Goal: Task Accomplishment & Management: Manage account settings

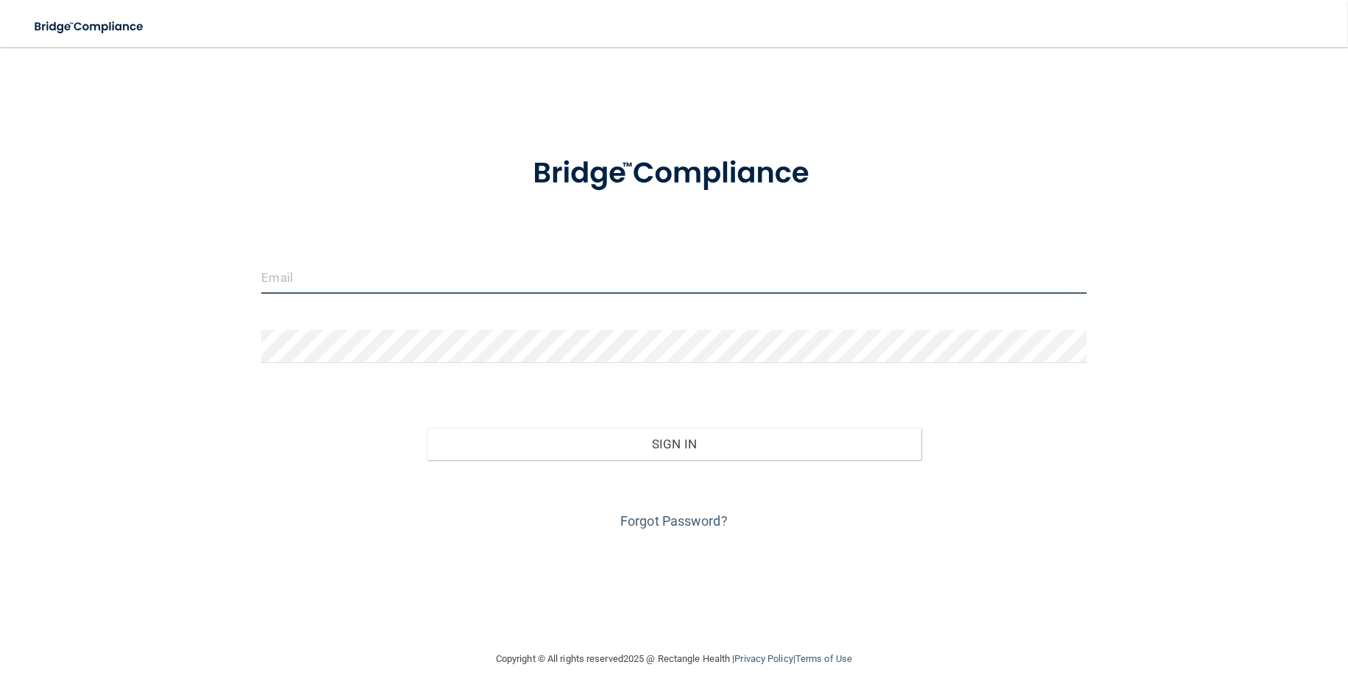
click at [476, 285] on input "email" at bounding box center [673, 277] width 825 height 33
type input "[PERSON_NAME][EMAIL_ADDRESS][PERSON_NAME][DOMAIN_NAME]"
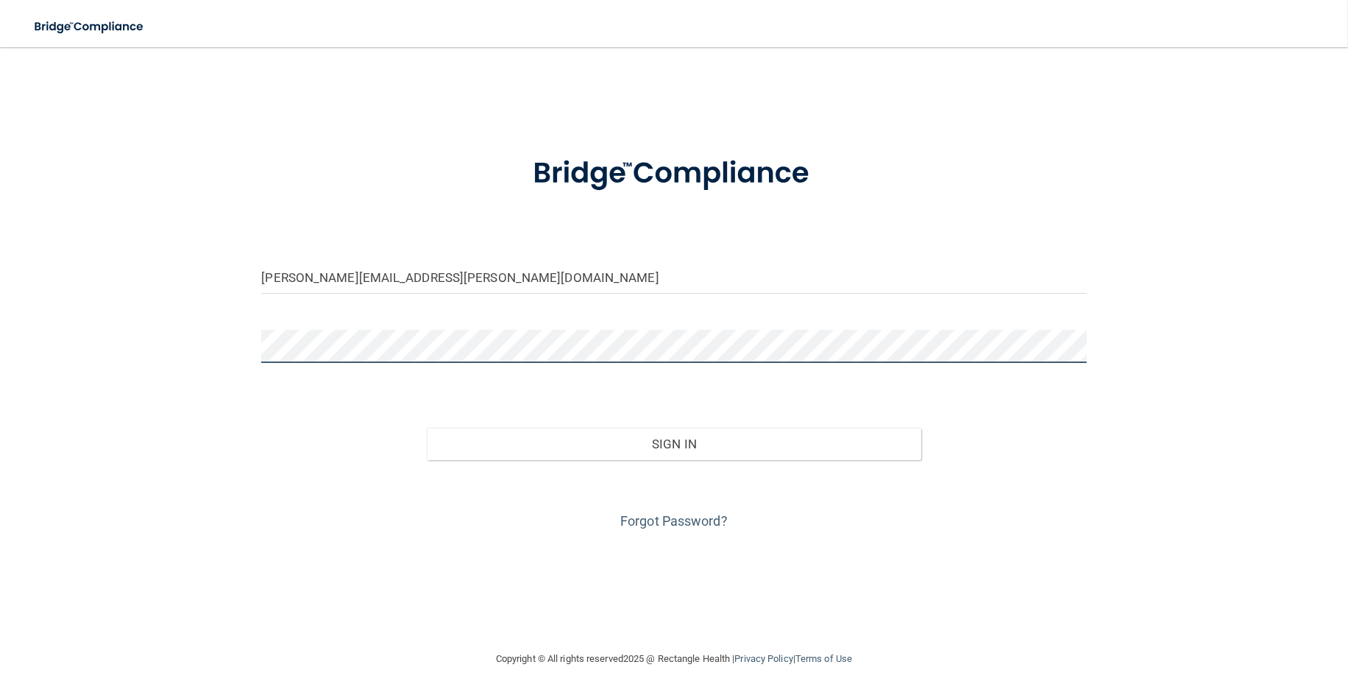
click at [427, 428] on button "Sign In" at bounding box center [674, 444] width 495 height 32
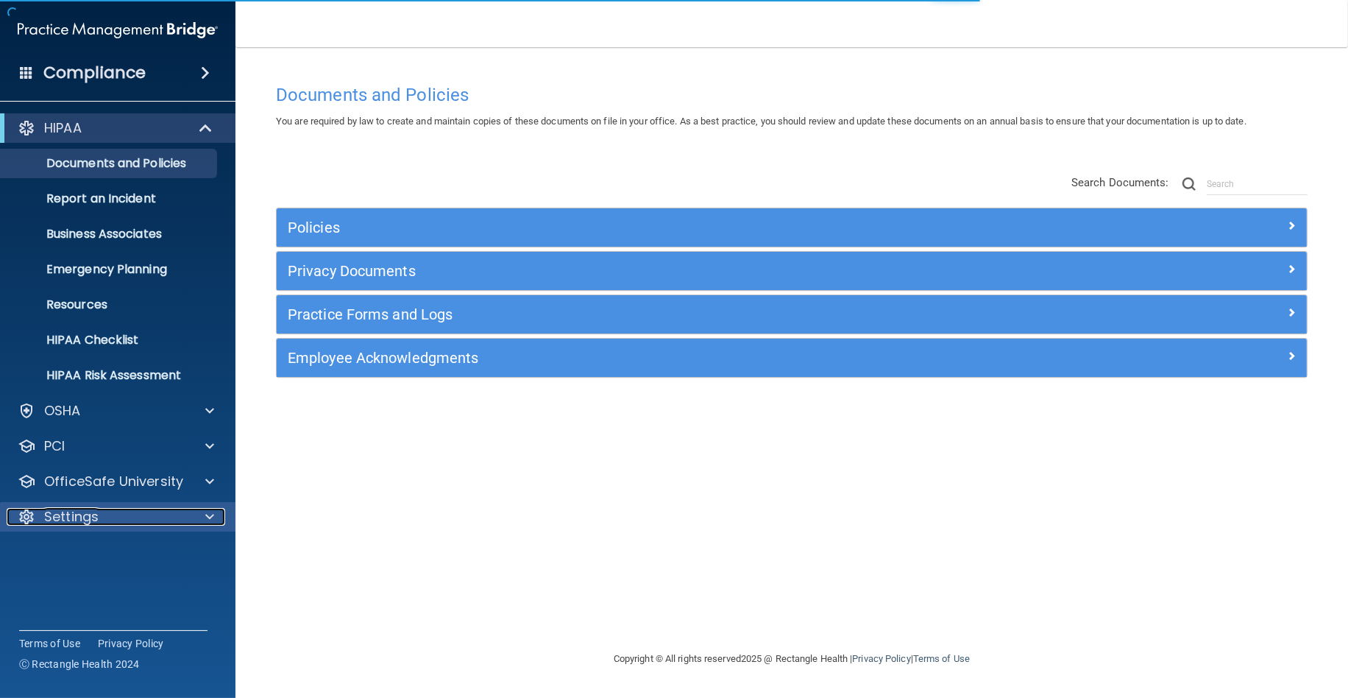
click at [210, 521] on span at bounding box center [209, 517] width 9 height 18
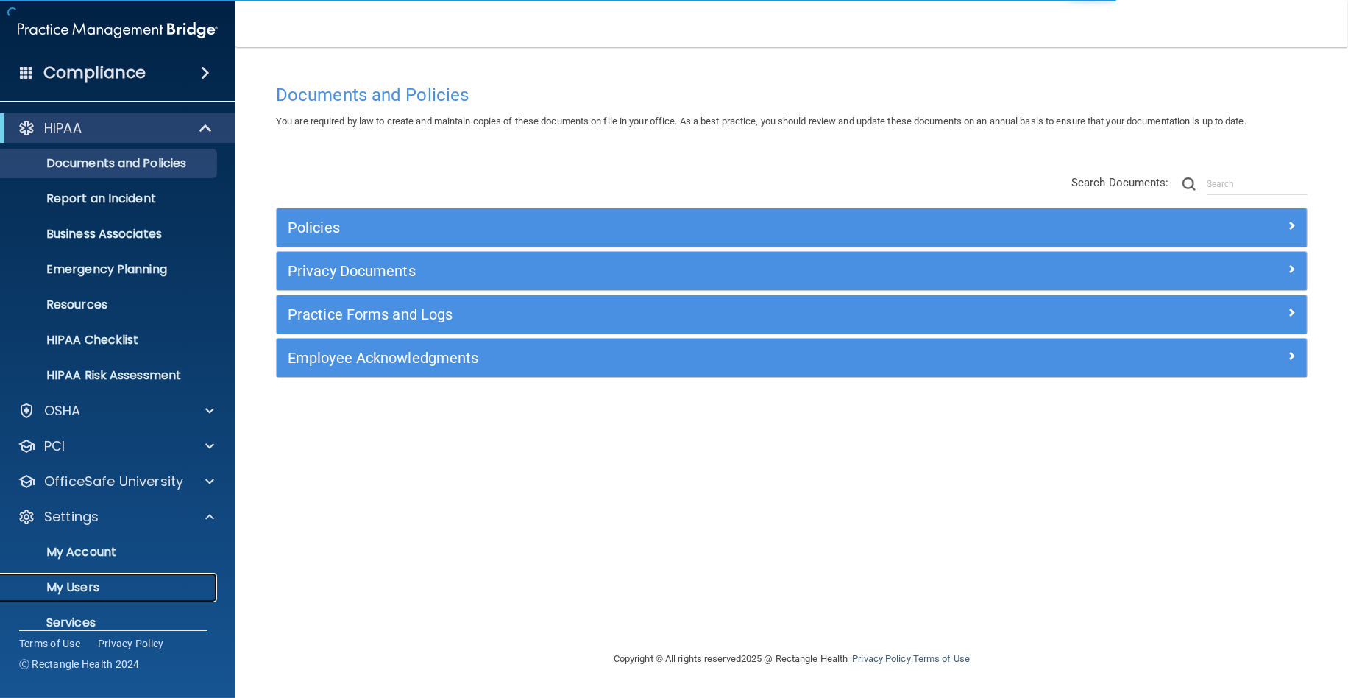
click at [71, 582] on p "My Users" at bounding box center [110, 587] width 201 height 15
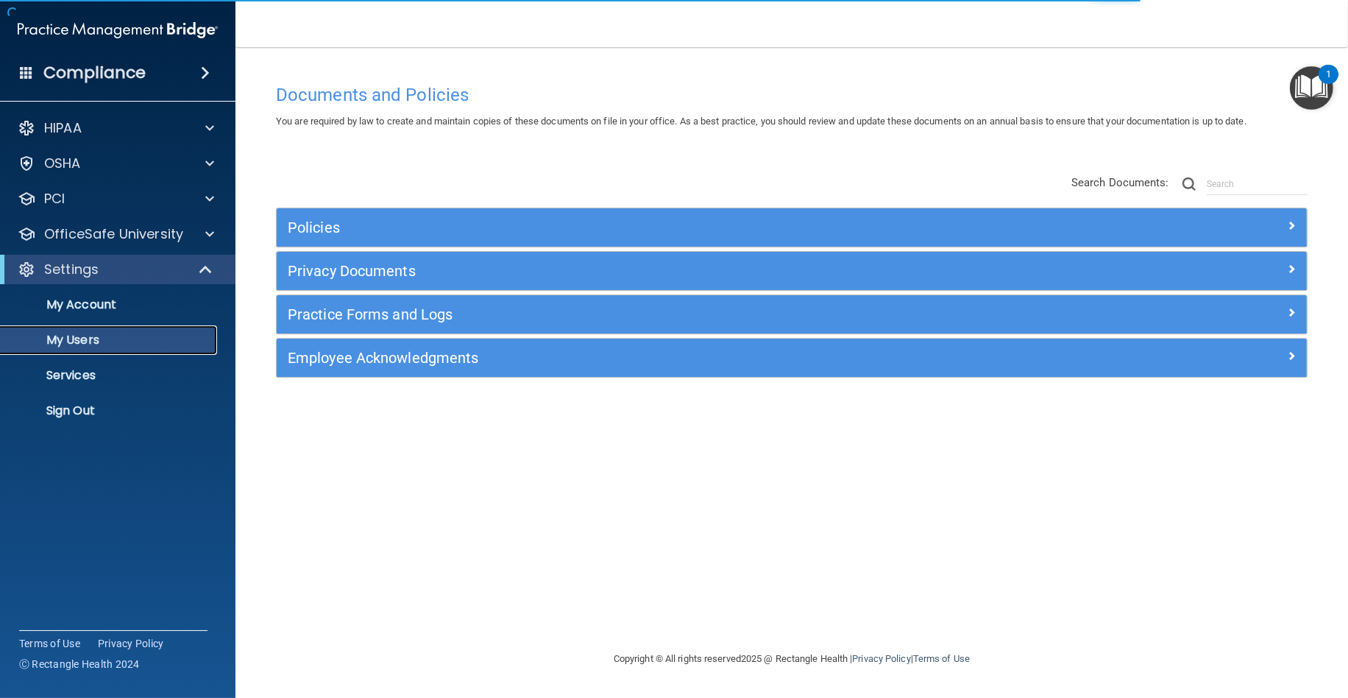
select select "20"
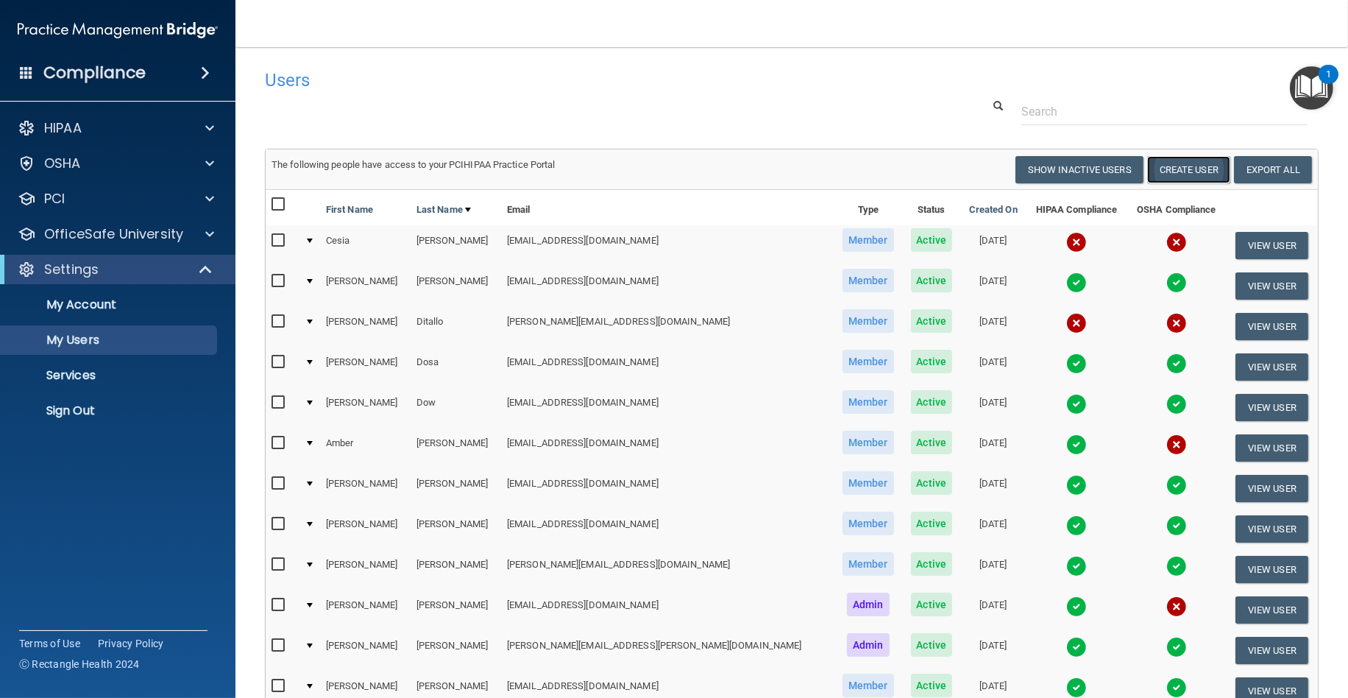
click at [1170, 168] on button "Create User" at bounding box center [1189, 169] width 83 height 27
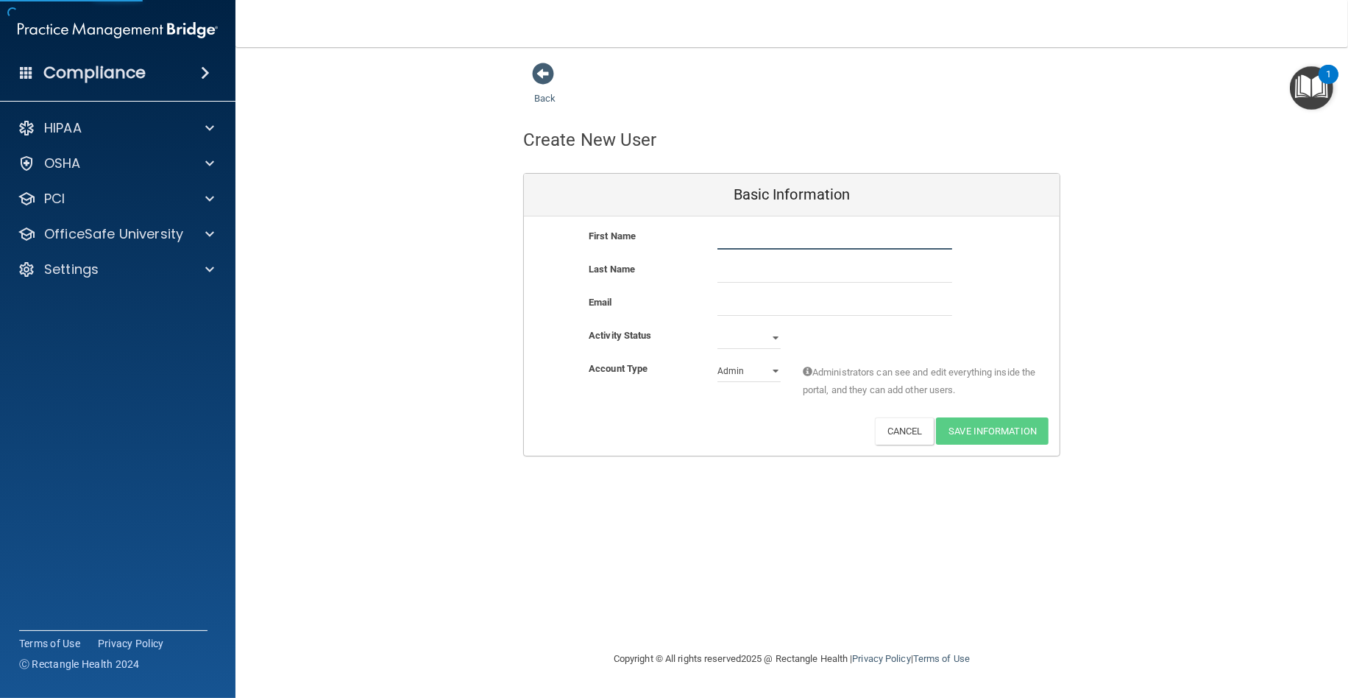
click at [774, 232] on input "text" at bounding box center [835, 238] width 235 height 22
type input "[PERSON_NAME]"
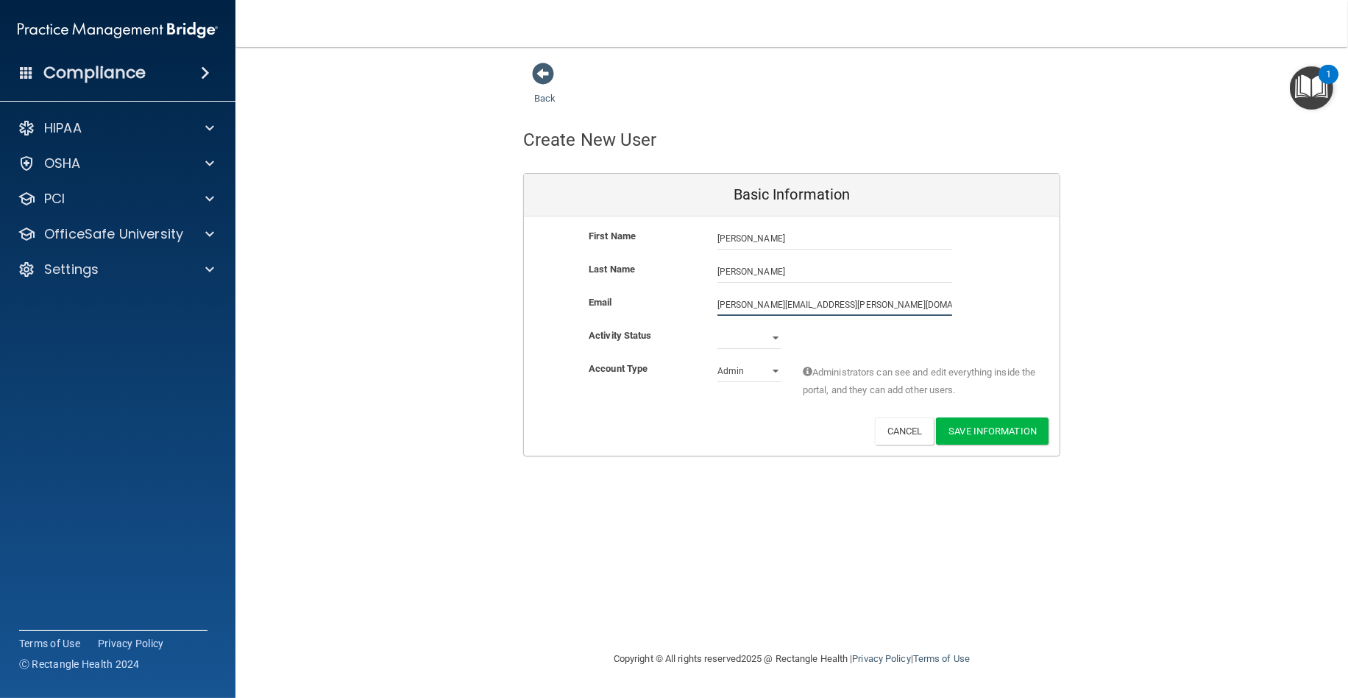
type input "[PERSON_NAME][EMAIL_ADDRESS][PERSON_NAME][DOMAIN_NAME]"
click at [774, 340] on select "Active Inactive" at bounding box center [749, 341] width 63 height 22
select select "active"
click at [718, 327] on select "Active Inactive" at bounding box center [749, 338] width 63 height 22
click at [777, 370] on select "Admin Member" at bounding box center [749, 371] width 63 height 22
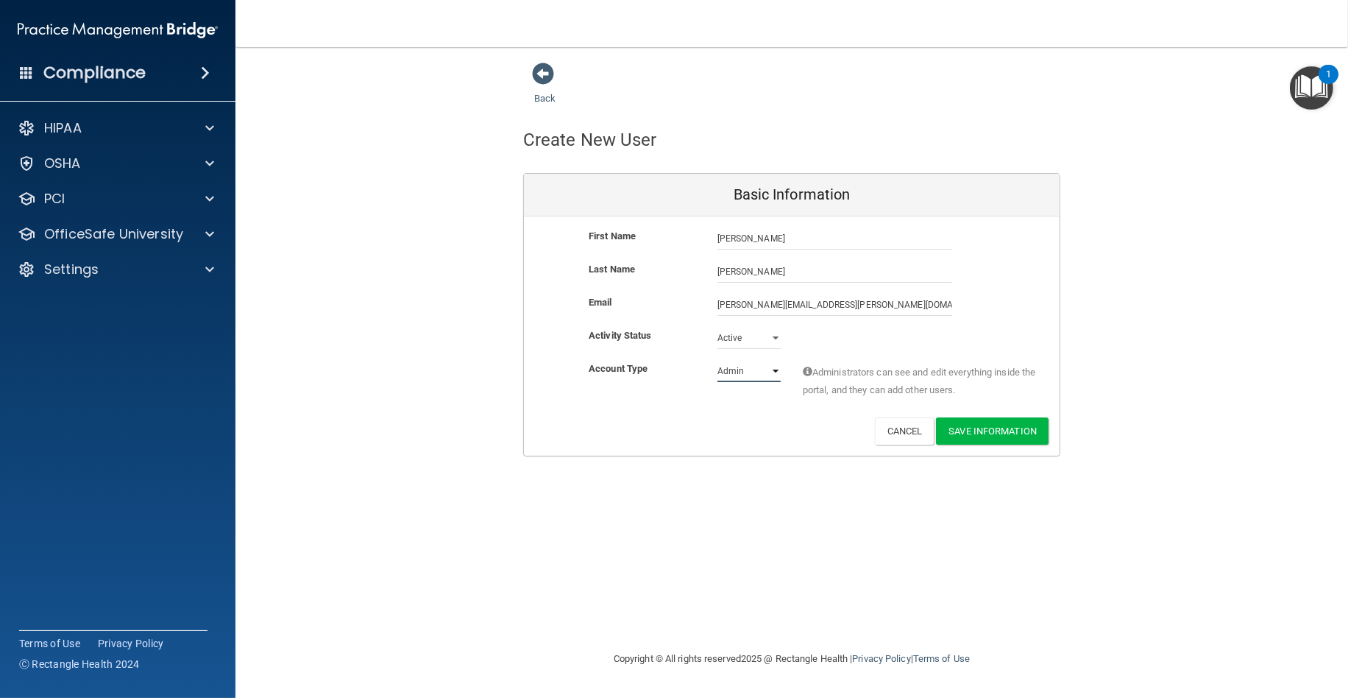
click at [718, 360] on select "Admin Member" at bounding box center [749, 371] width 63 height 22
click at [991, 424] on button "Save Information" at bounding box center [992, 430] width 113 height 27
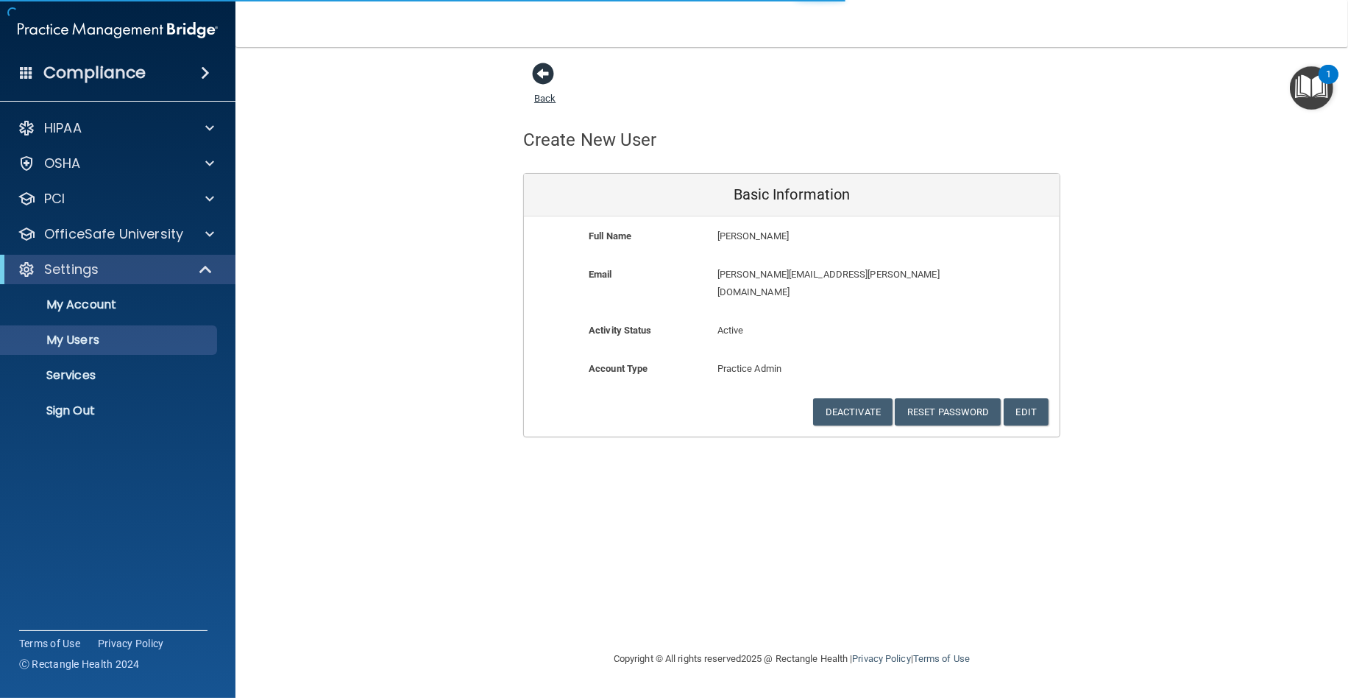
click at [546, 67] on span at bounding box center [543, 74] width 22 height 22
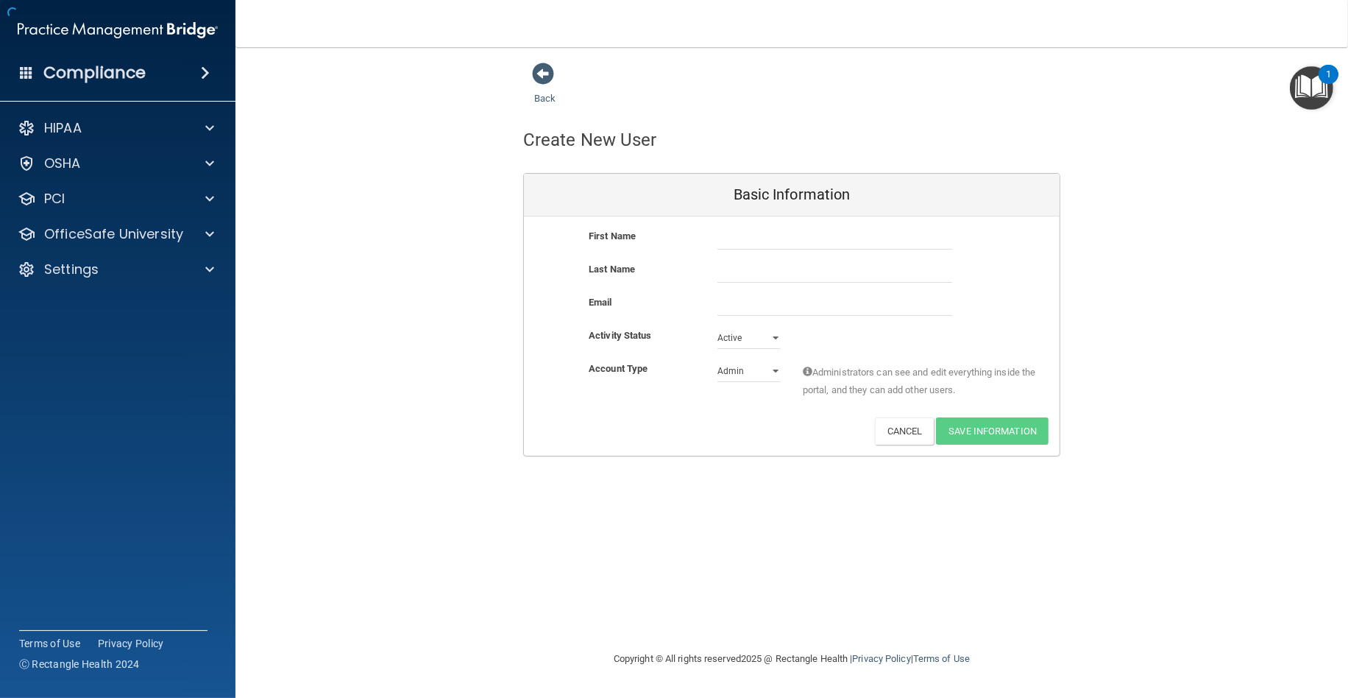
click at [546, 67] on span at bounding box center [543, 74] width 22 height 22
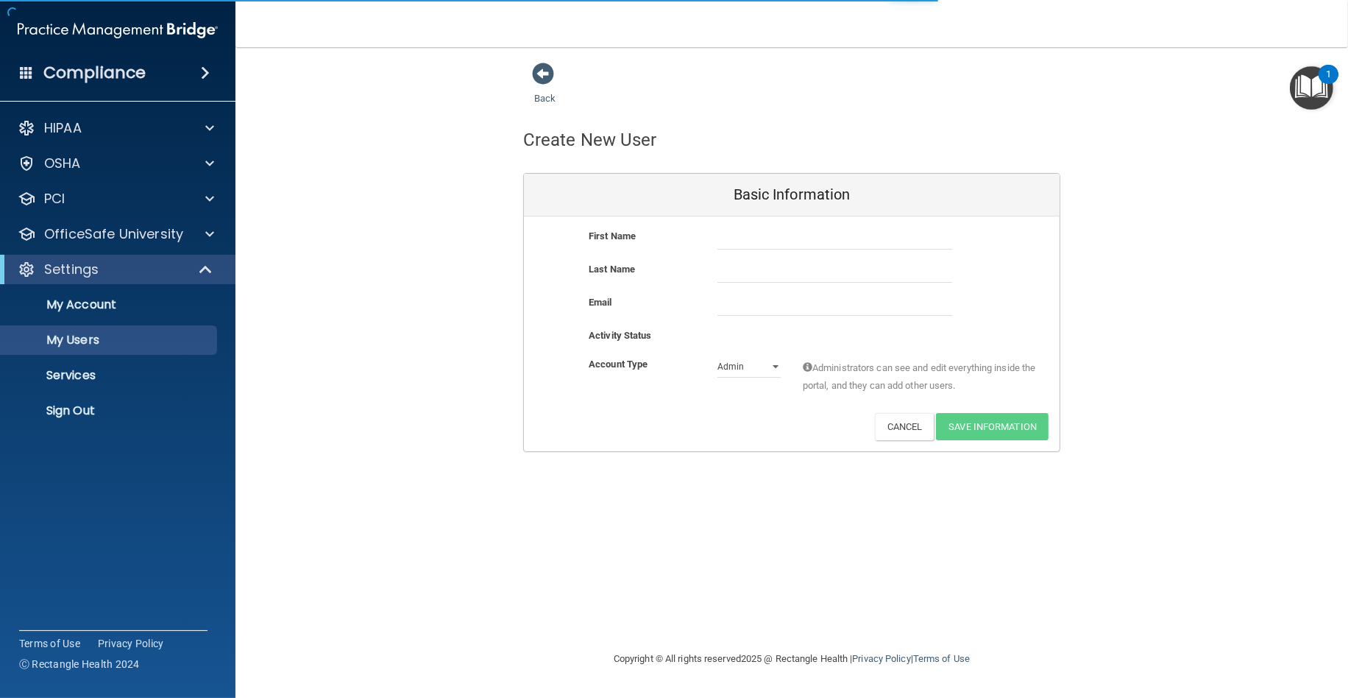
click at [546, 67] on span at bounding box center [543, 74] width 22 height 22
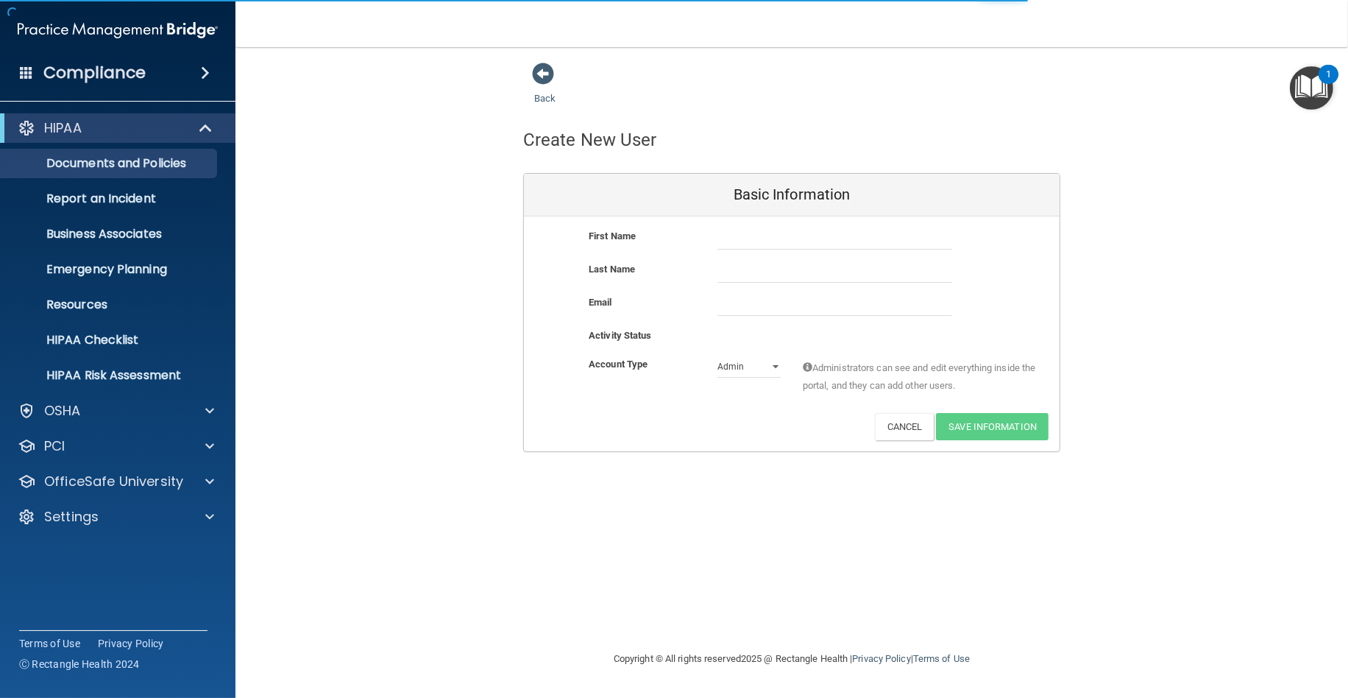
click at [546, 67] on span at bounding box center [543, 74] width 22 height 22
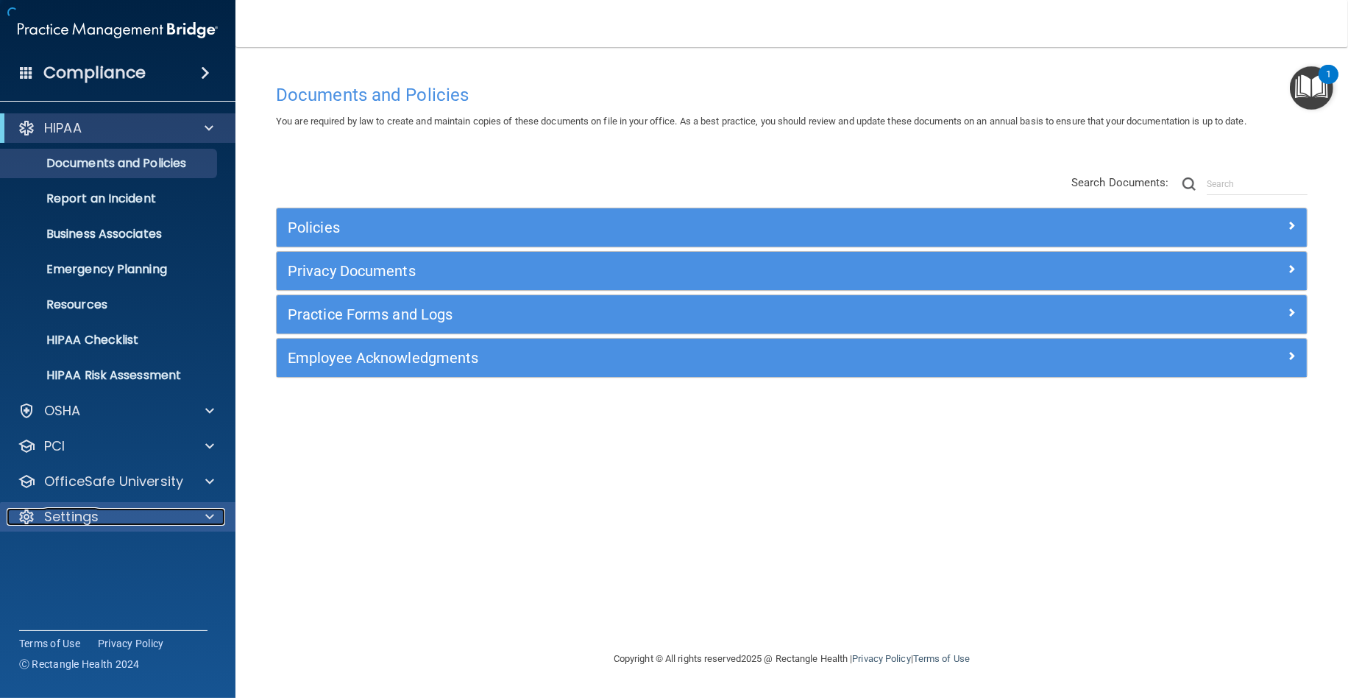
click at [97, 515] on p "Settings" at bounding box center [71, 517] width 54 height 18
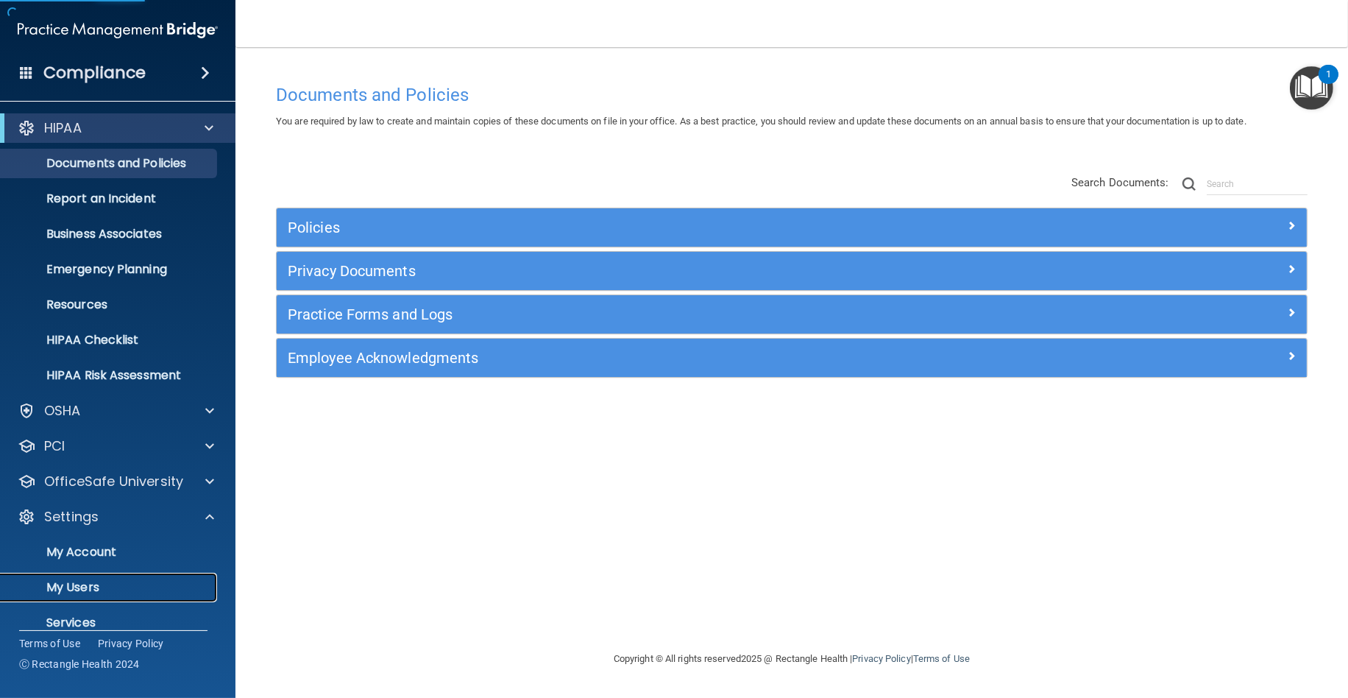
click at [85, 587] on p "My Users" at bounding box center [110, 587] width 201 height 15
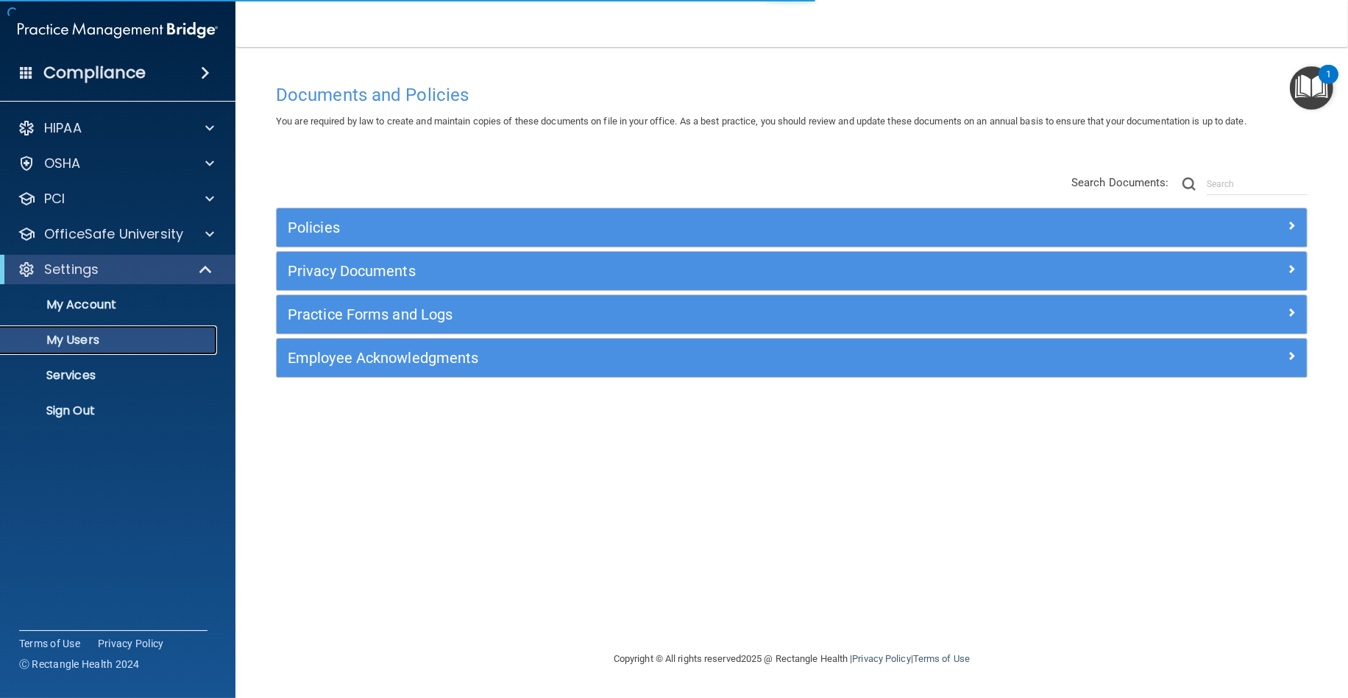
select select "20"
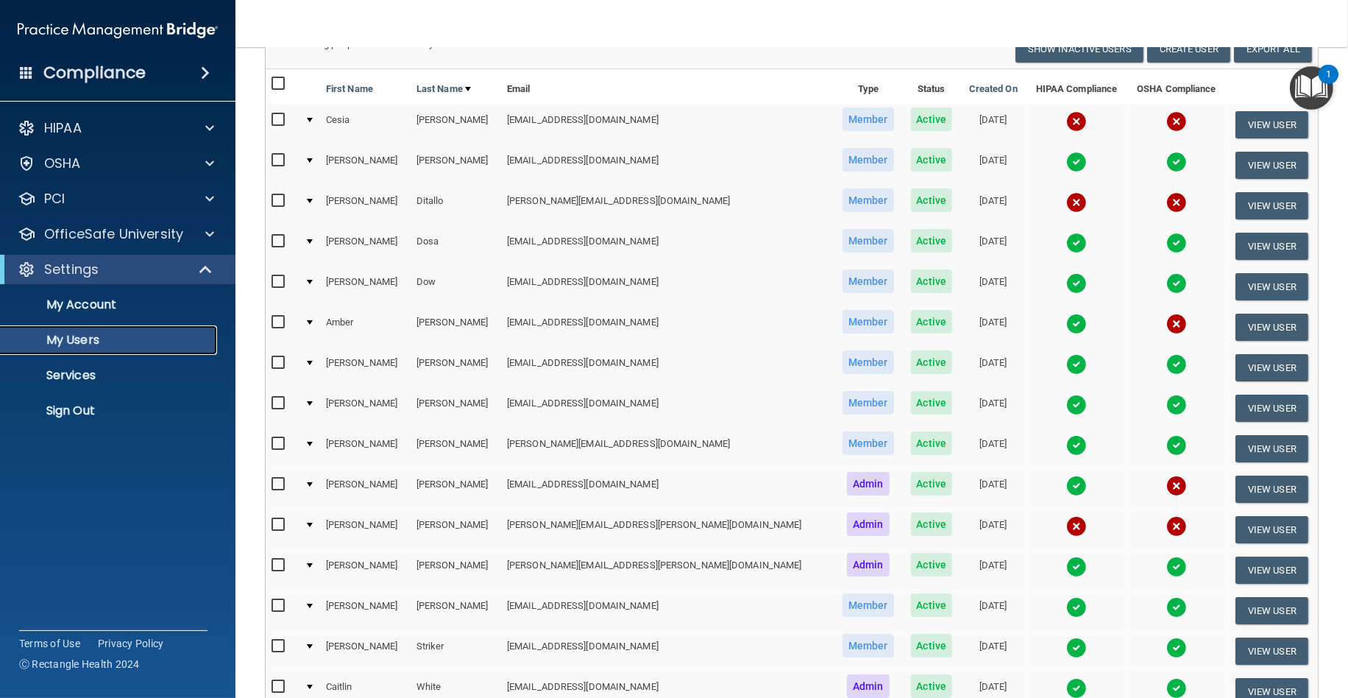
scroll to position [82, 0]
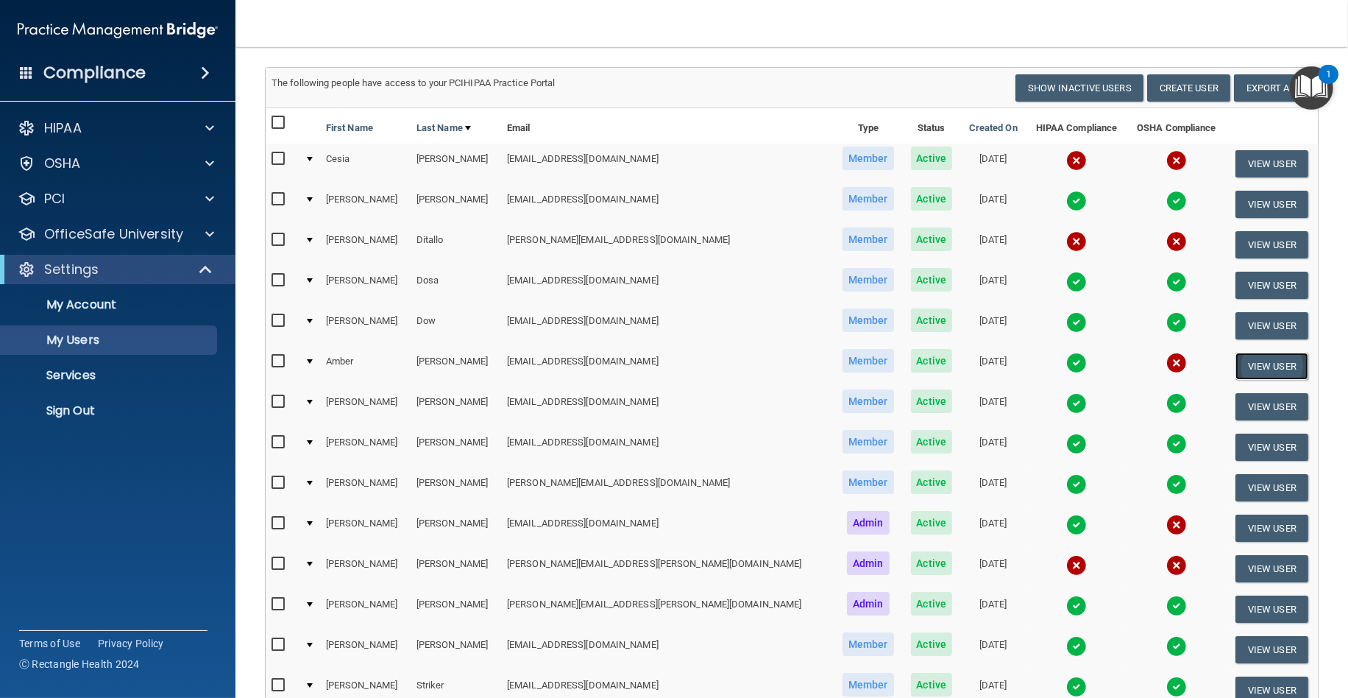
click at [1256, 364] on button "View User" at bounding box center [1272, 366] width 73 height 27
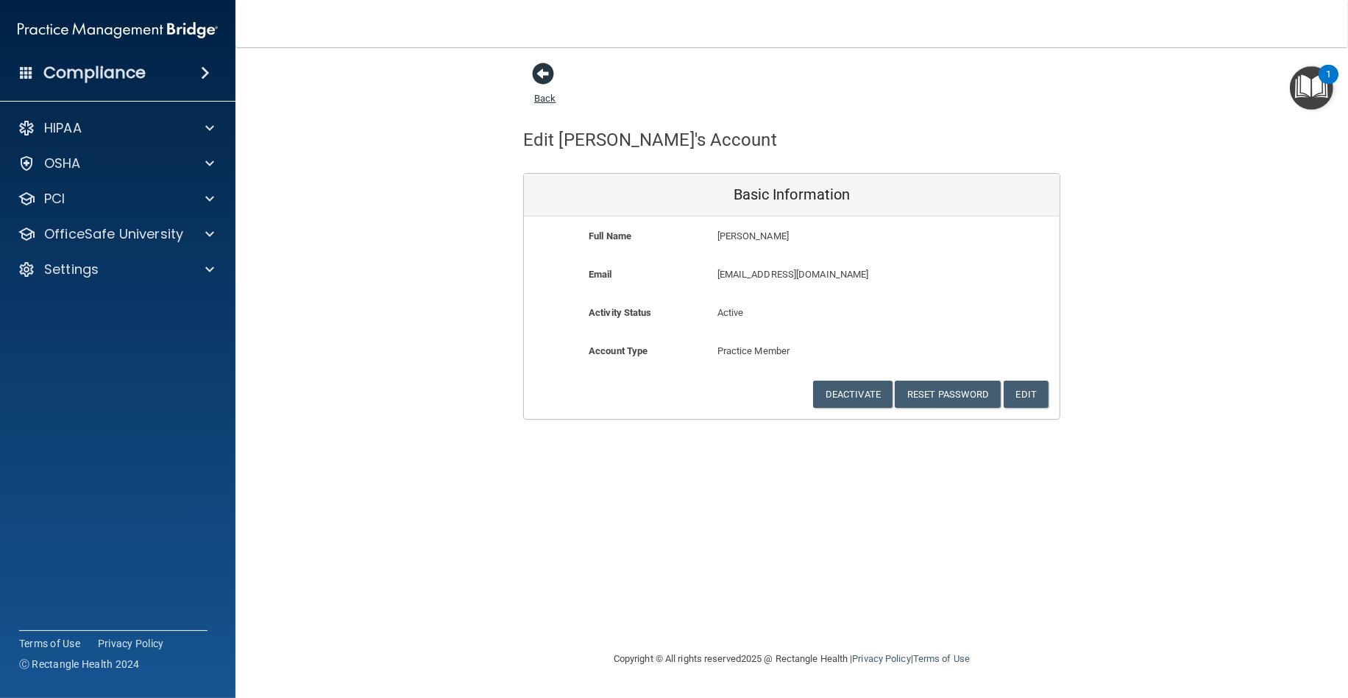
click at [546, 75] on span at bounding box center [543, 74] width 22 height 22
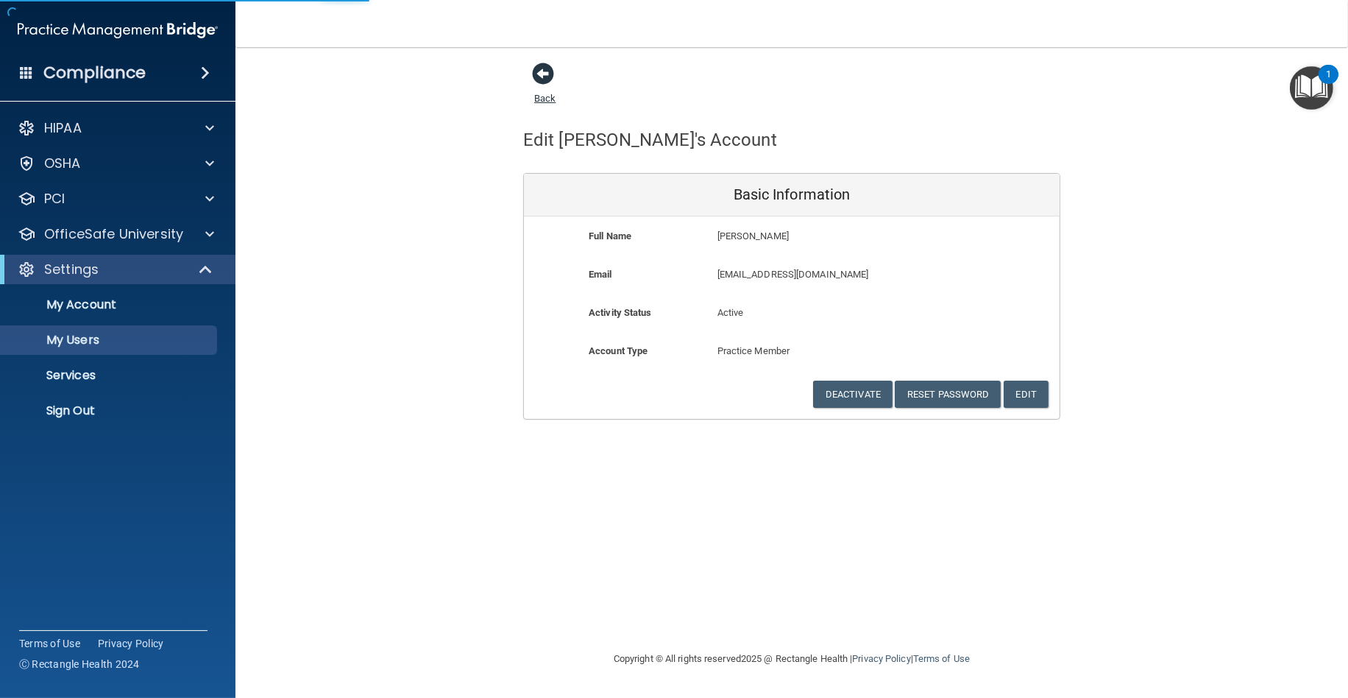
select select "20"
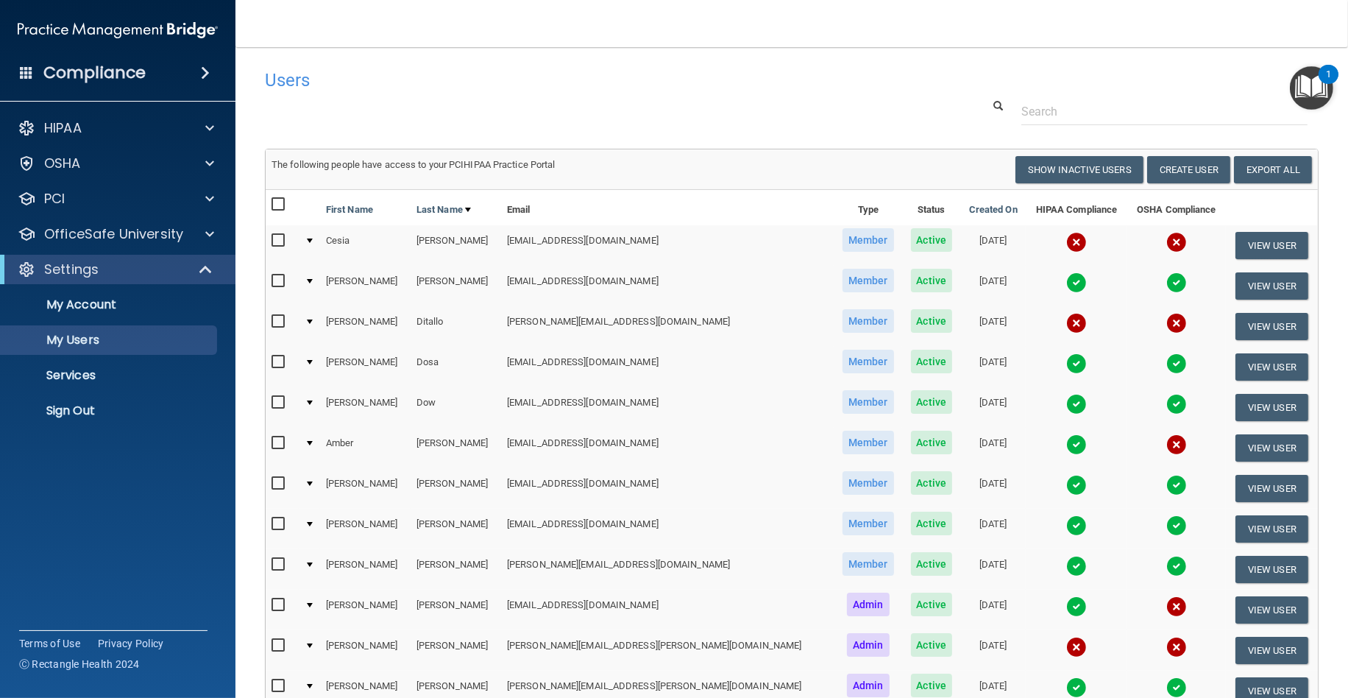
click at [342, 438] on td "Amber" at bounding box center [365, 448] width 91 height 40
click at [313, 442] on div at bounding box center [310, 443] width 6 height 4
click at [269, 438] on td at bounding box center [282, 448] width 33 height 40
click at [278, 437] on input "checkbox" at bounding box center [280, 443] width 17 height 12
checkbox input "true"
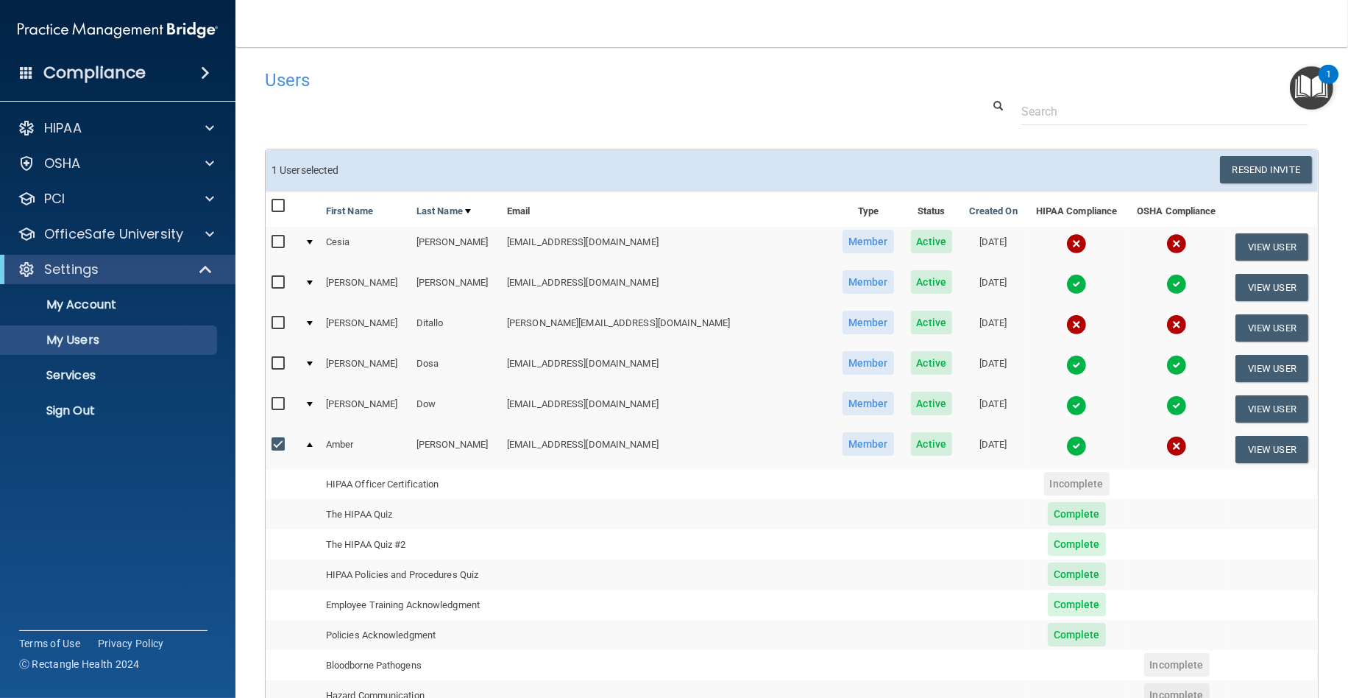
click at [100, 33] on img at bounding box center [118, 29] width 200 height 29
click at [152, 24] on img at bounding box center [118, 29] width 200 height 29
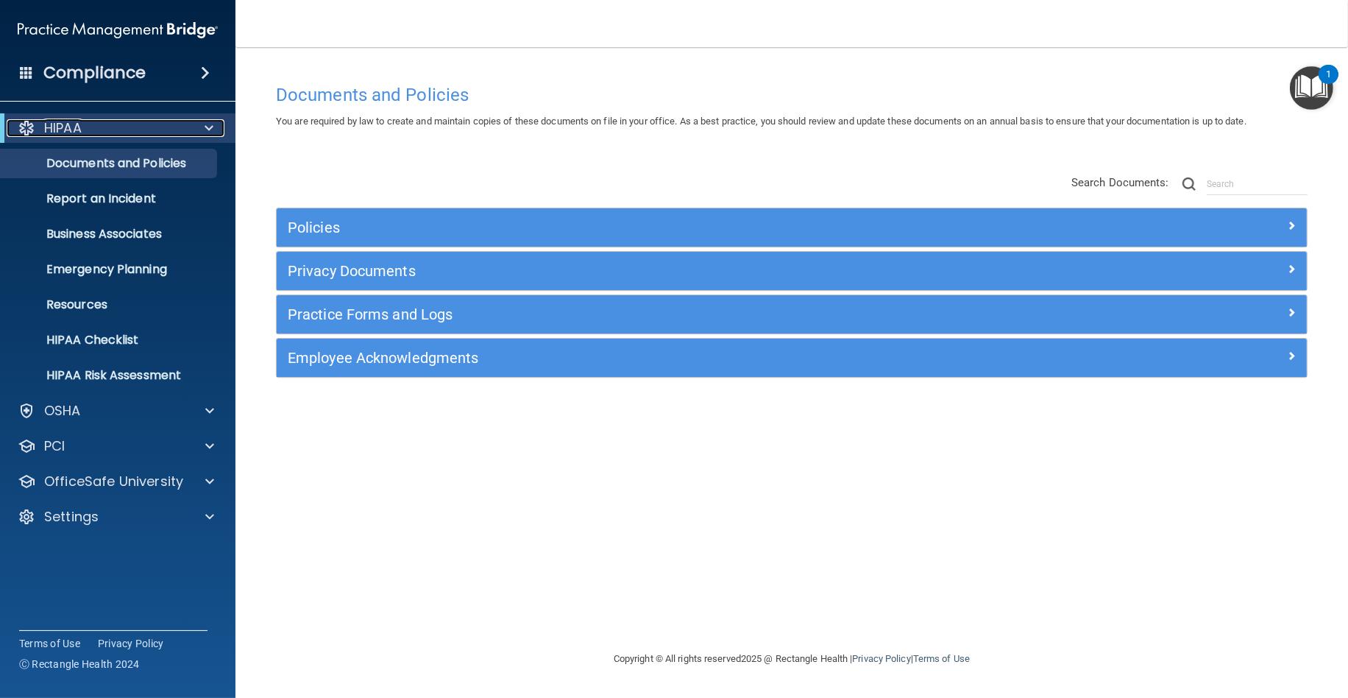
click at [54, 121] on p "HIPAA" at bounding box center [63, 128] width 38 height 18
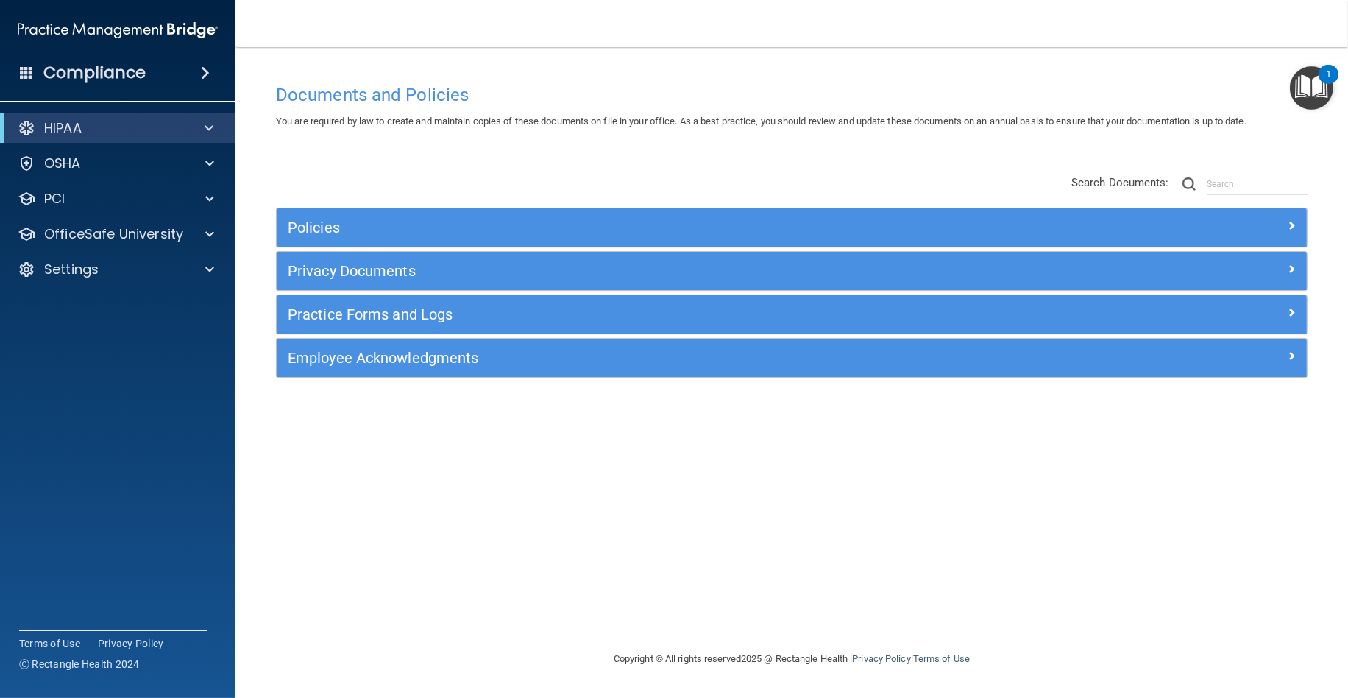
click at [62, 68] on h4 "Compliance" at bounding box center [94, 73] width 102 height 21
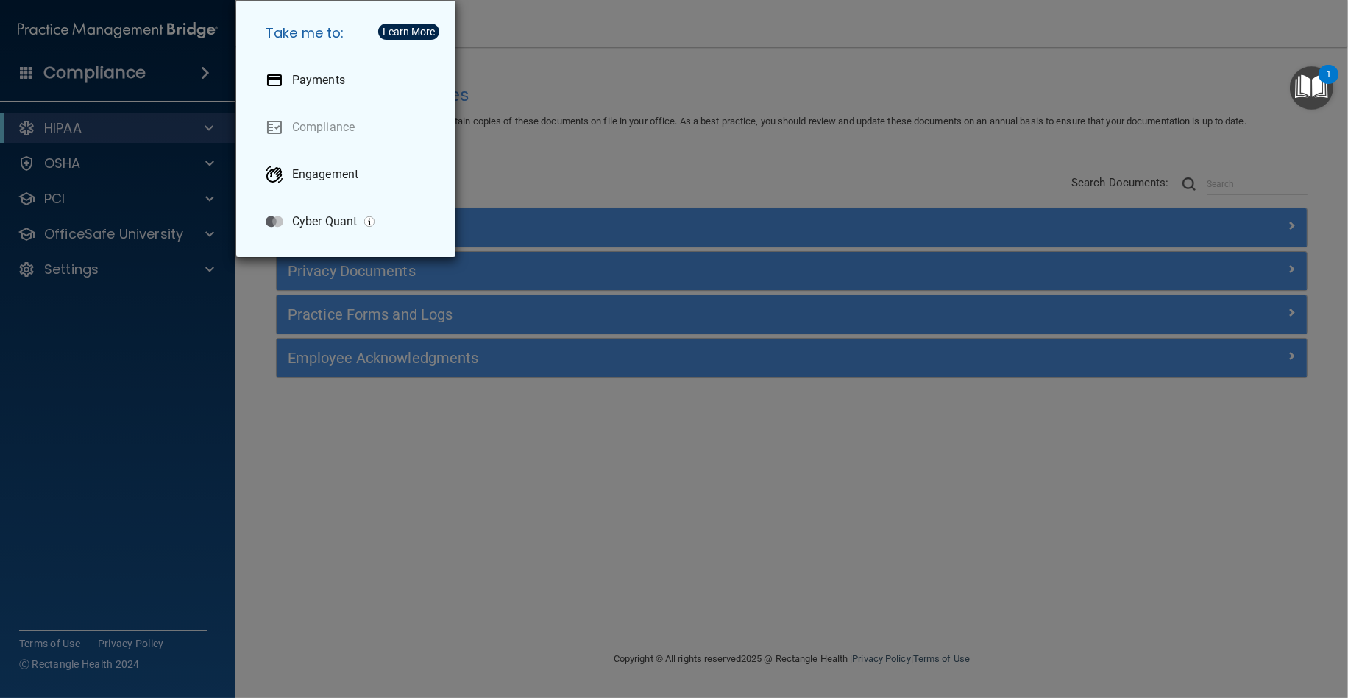
click at [77, 32] on div "Take me to: Payments Compliance Engagement Cyber Quant" at bounding box center [674, 349] width 1348 height 698
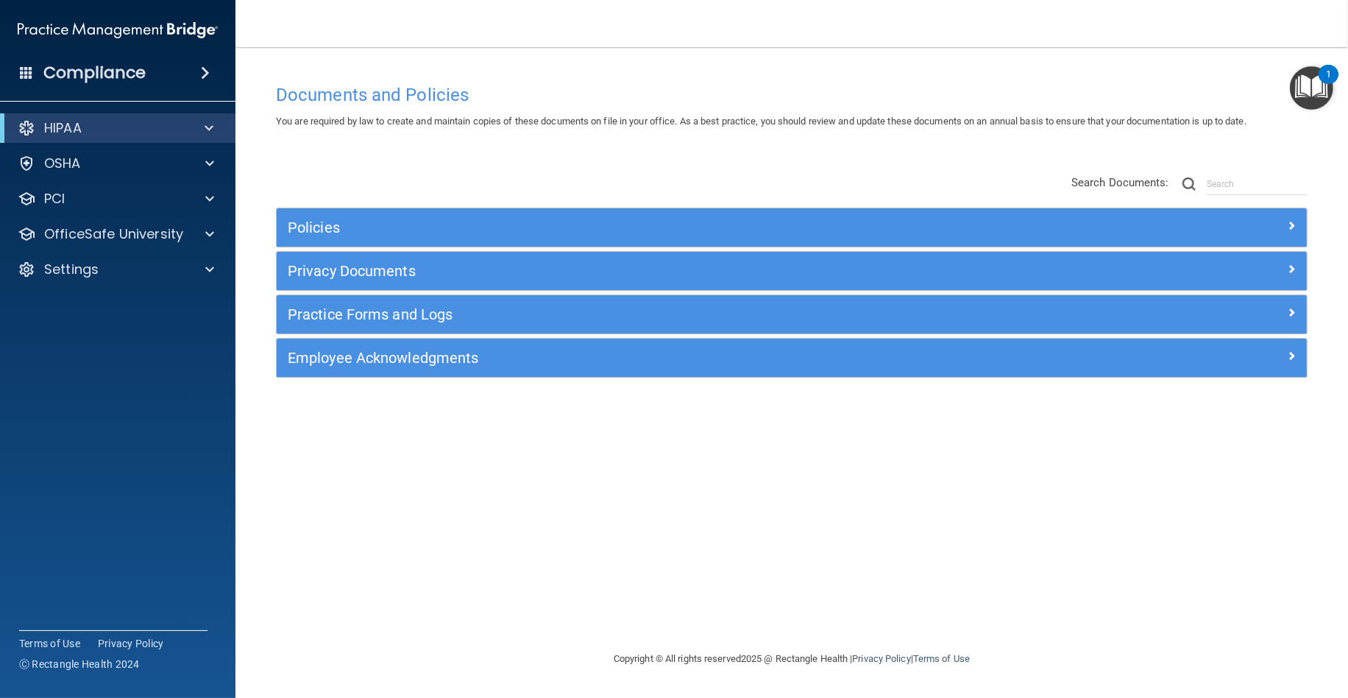
click at [163, 26] on img at bounding box center [118, 29] width 200 height 29
click at [188, 24] on img at bounding box center [118, 29] width 200 height 29
drag, startPoint x: 879, startPoint y: 35, endPoint x: 763, endPoint y: 35, distance: 115.6
click at [876, 35] on nav "Toggle navigation [PERSON_NAME] [PERSON_NAME][EMAIL_ADDRESS][PERSON_NAME][DOMAI…" at bounding box center [792, 23] width 1113 height 47
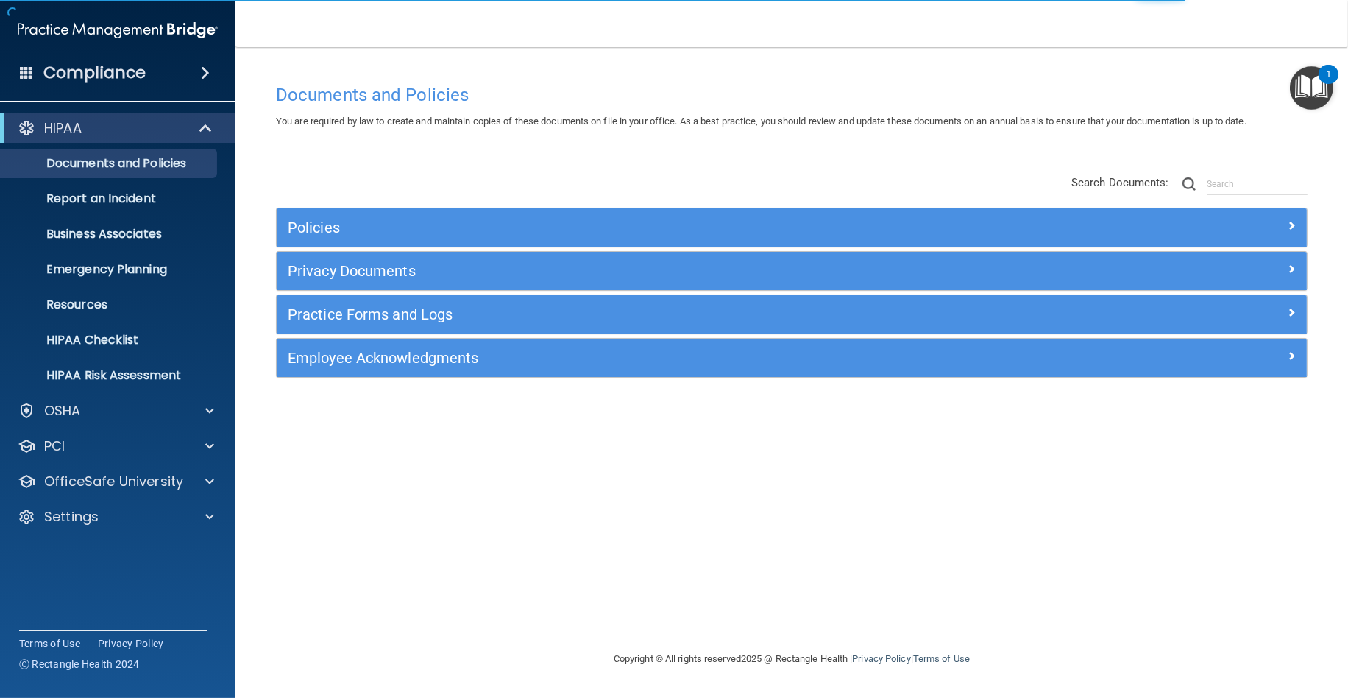
click at [104, 76] on h4 "Compliance" at bounding box center [94, 73] width 102 height 21
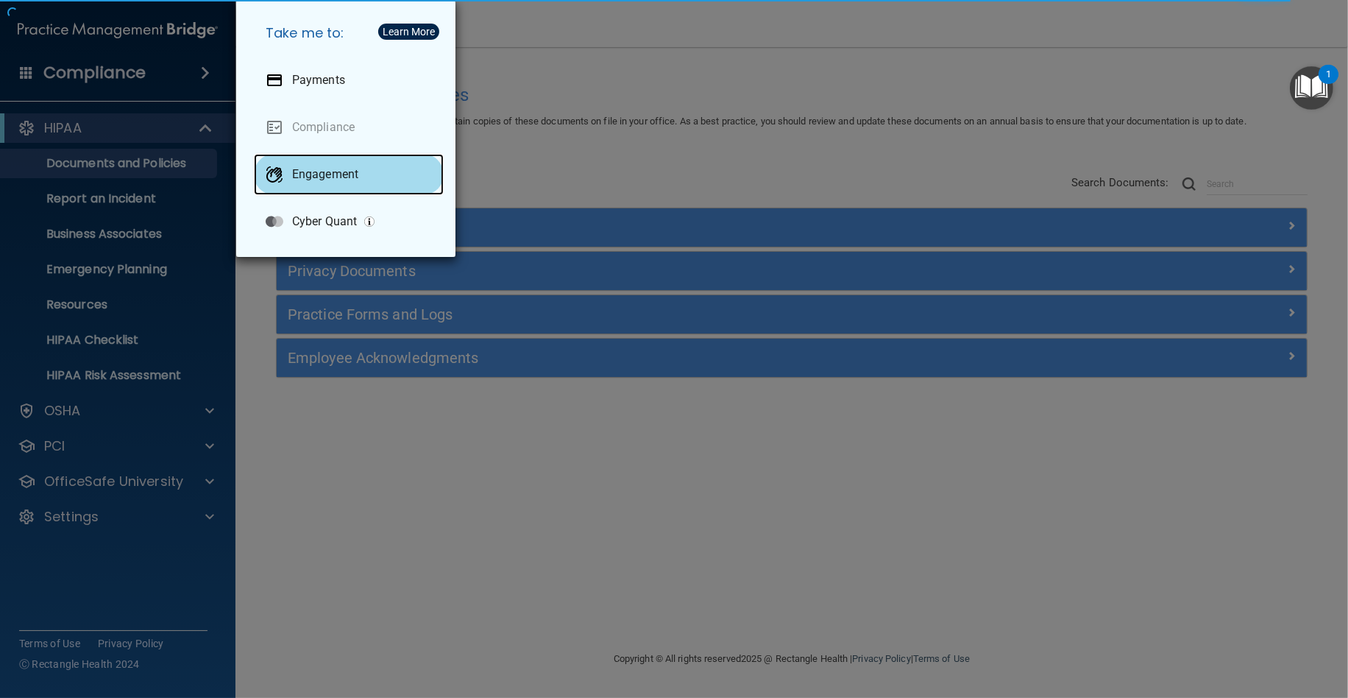
click at [366, 163] on div "Engagement" at bounding box center [349, 174] width 190 height 41
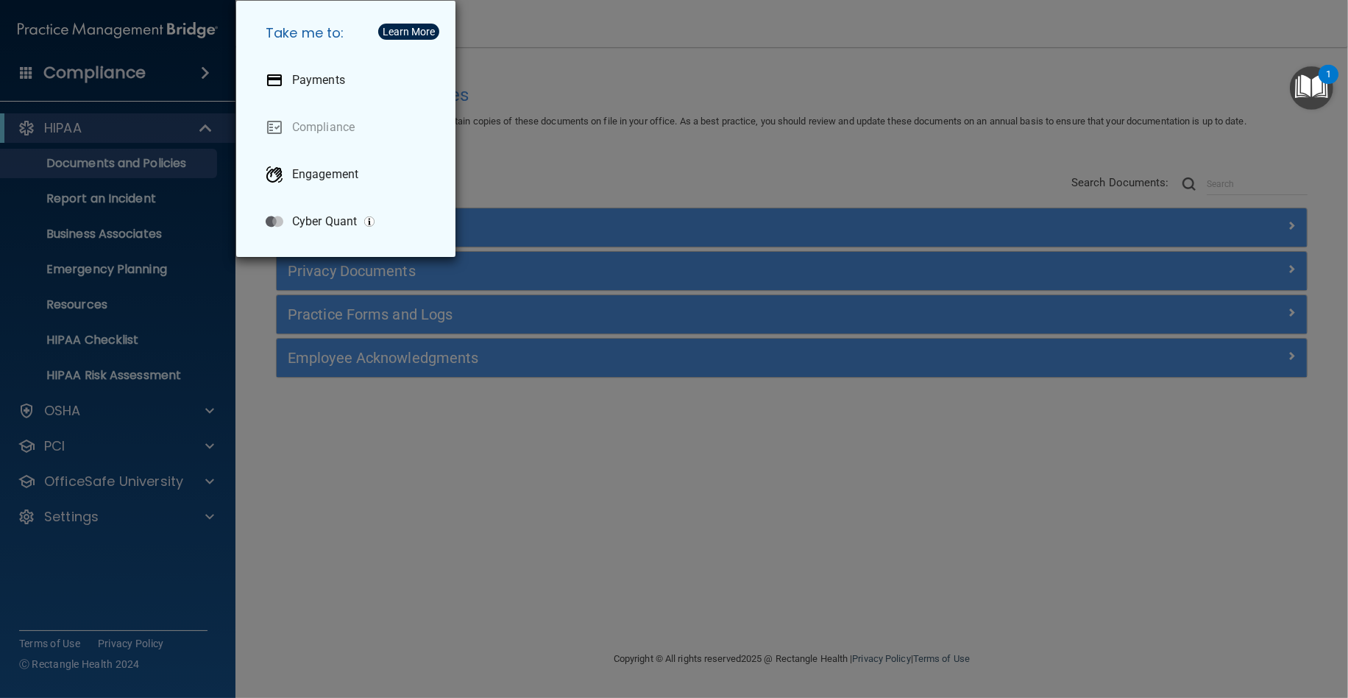
click at [677, 65] on div "Take me to: Payments Compliance Engagement Cyber Quant" at bounding box center [674, 349] width 1348 height 698
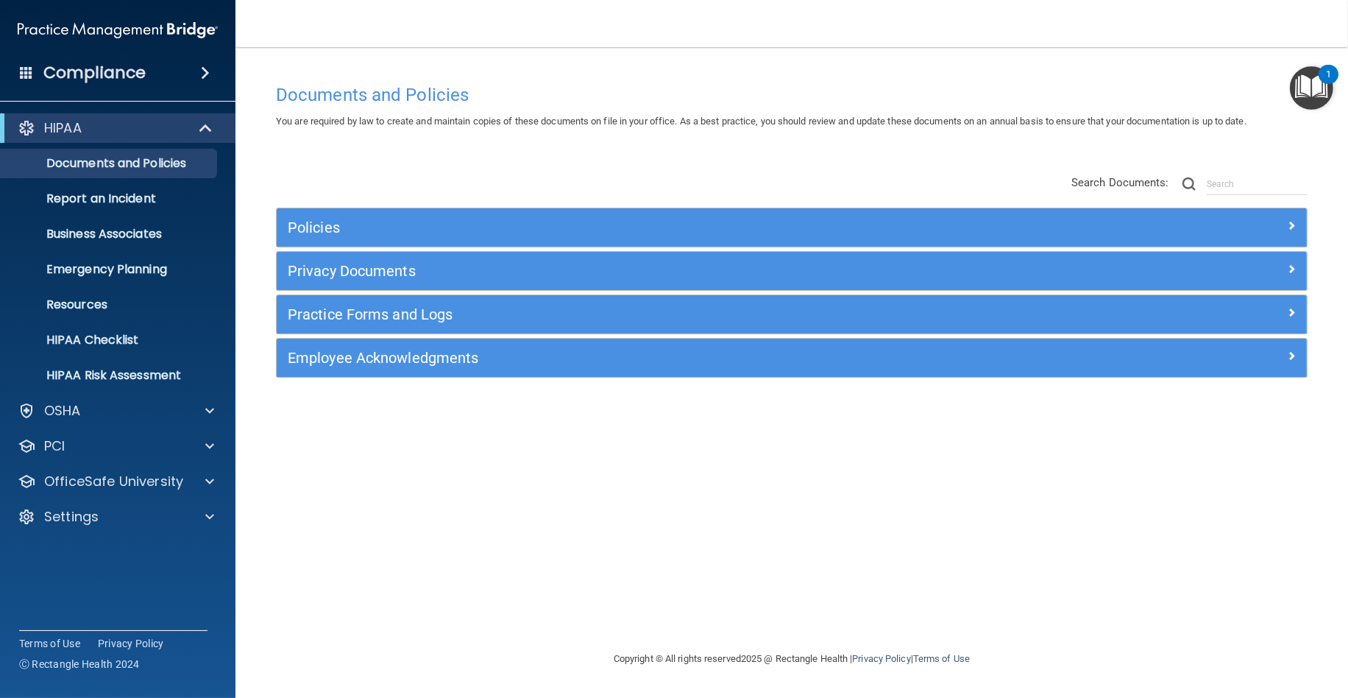
click at [177, 32] on img at bounding box center [118, 29] width 200 height 29
click at [44, 418] on p "OSHA" at bounding box center [62, 411] width 37 height 18
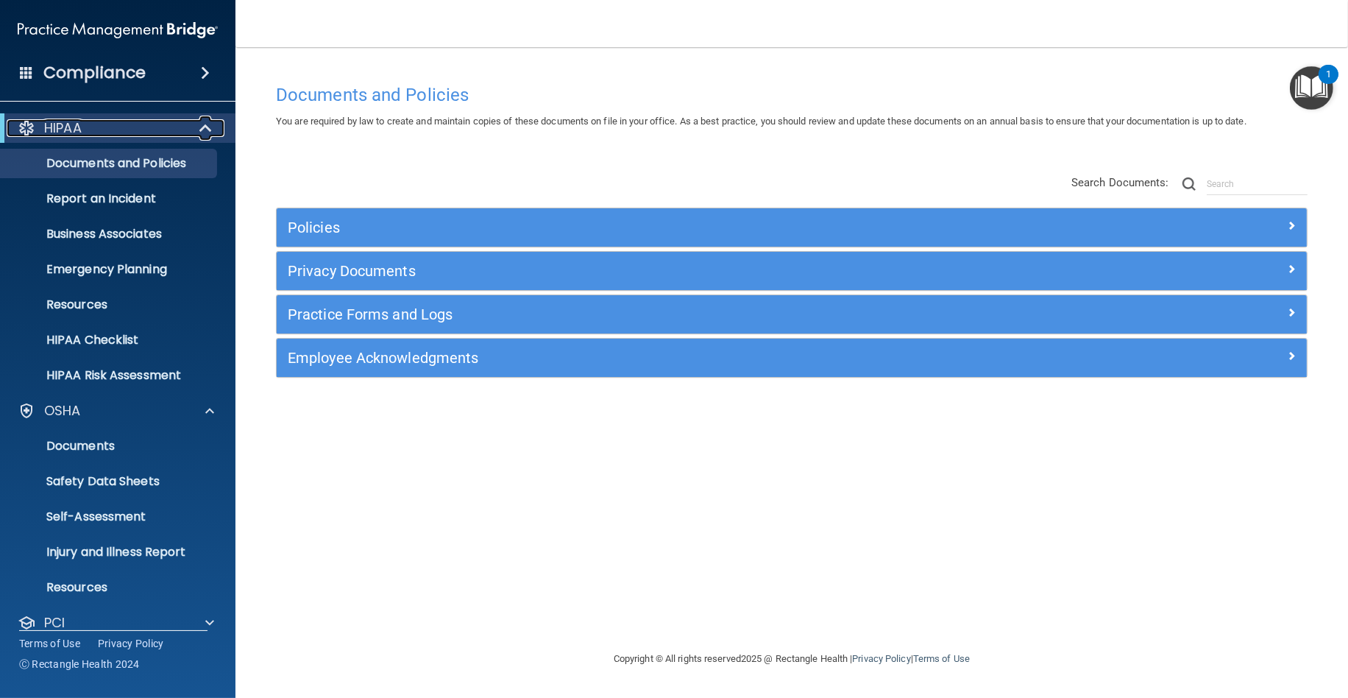
click at [102, 124] on div "HIPAA" at bounding box center [98, 128] width 182 height 18
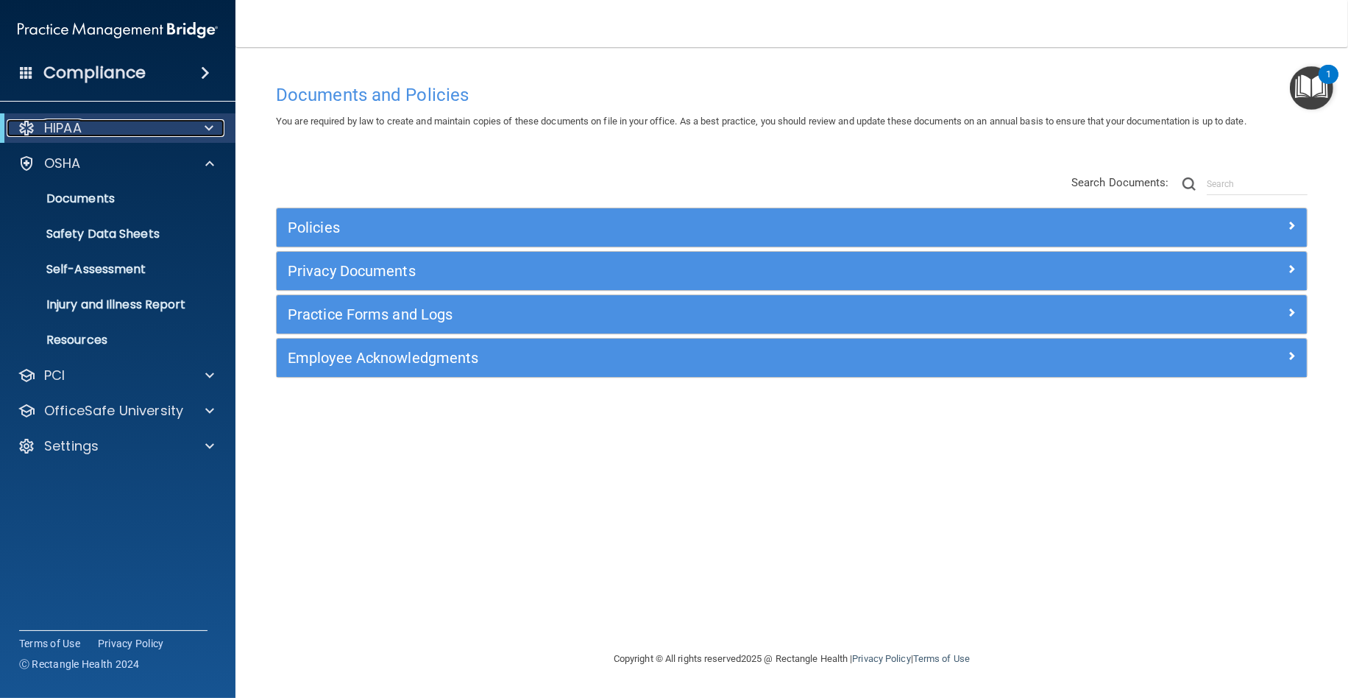
click at [202, 123] on div at bounding box center [206, 128] width 36 height 18
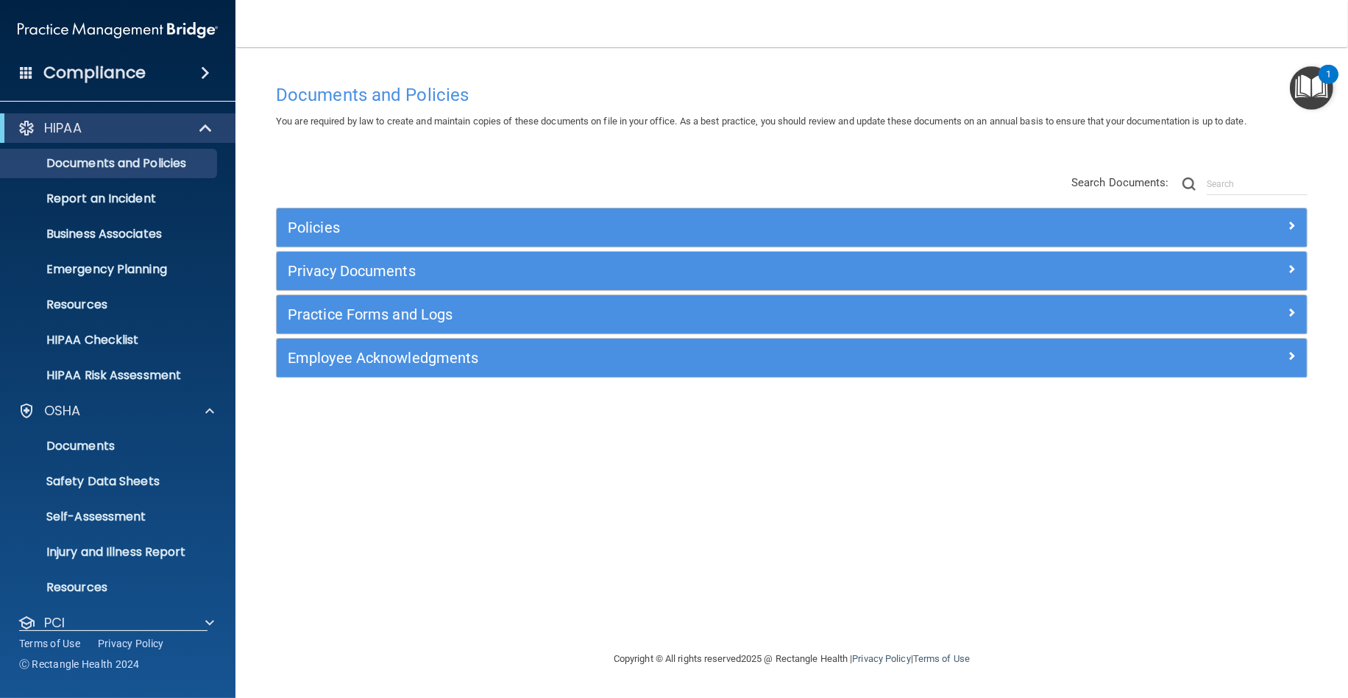
click at [210, 77] on span at bounding box center [205, 73] width 9 height 18
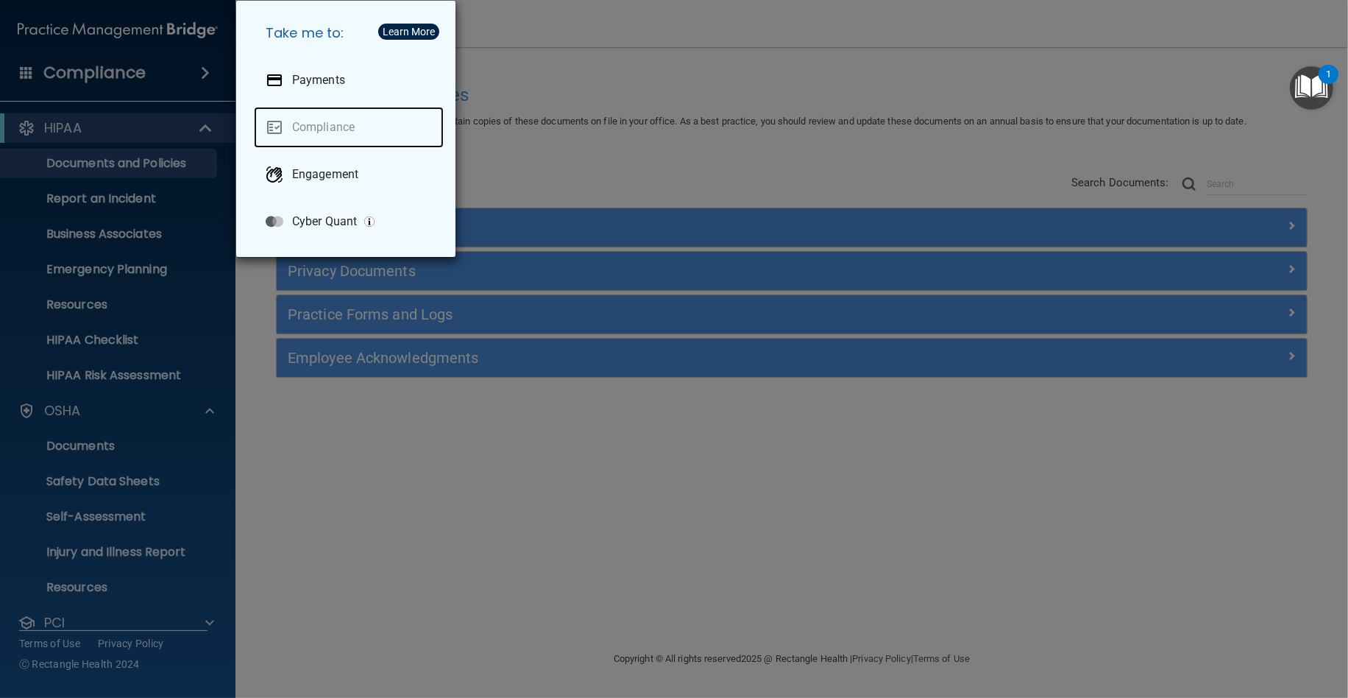
click at [291, 116] on link "Compliance" at bounding box center [349, 127] width 190 height 41
click at [166, 132] on div "Take me to: Payments Compliance Engagement Cyber Quant" at bounding box center [674, 349] width 1348 height 698
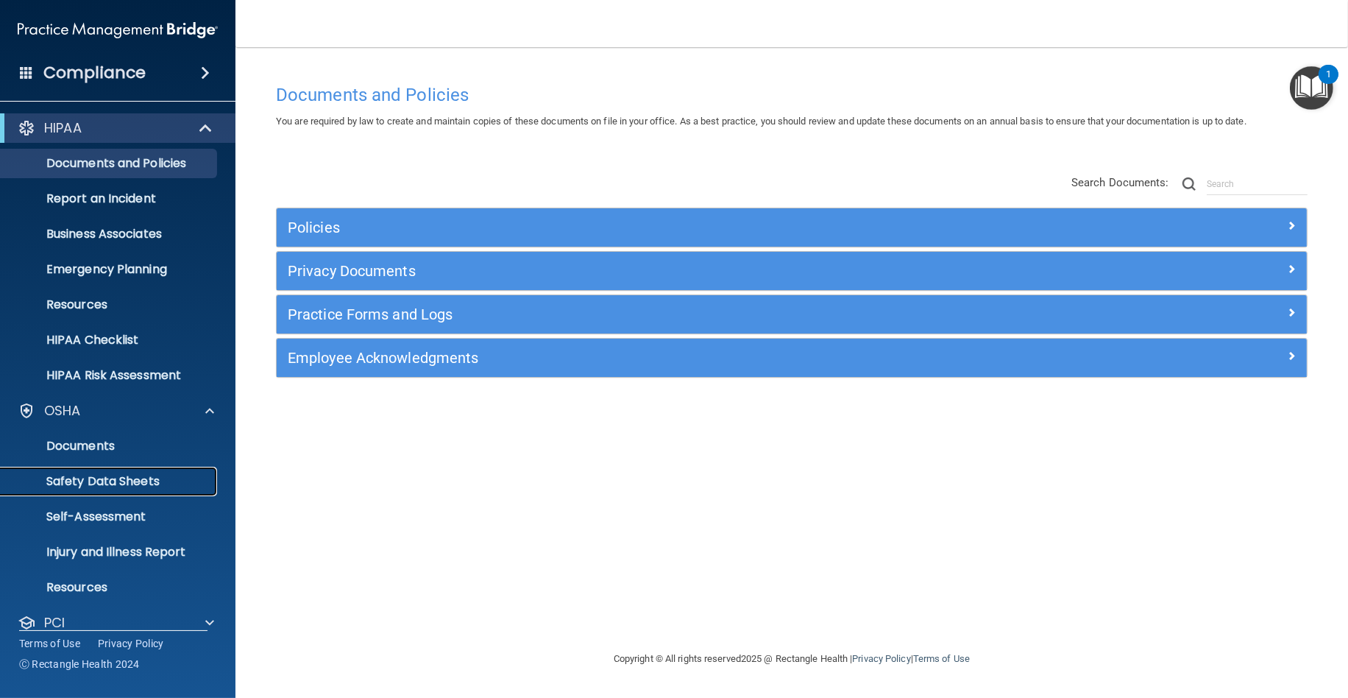
click at [40, 484] on p "Safety Data Sheets" at bounding box center [110, 481] width 201 height 15
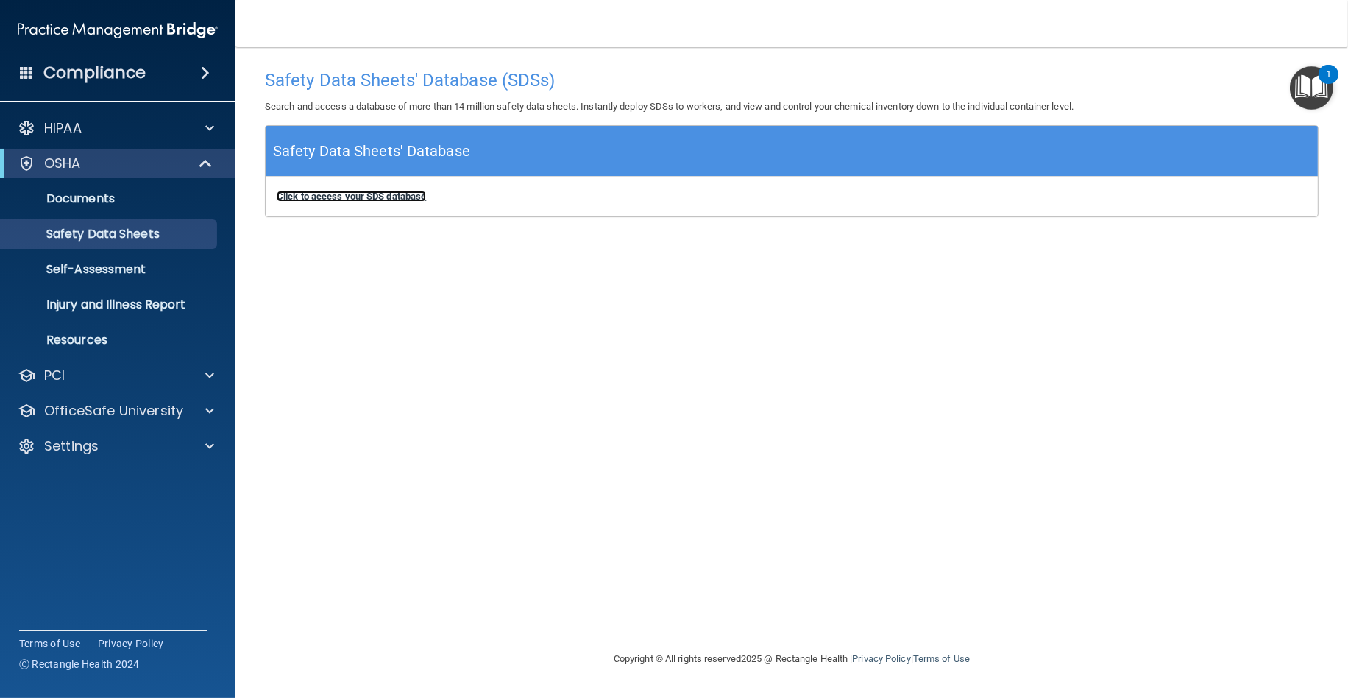
click at [336, 197] on b "Click to access your SDS database" at bounding box center [351, 196] width 149 height 11
click at [395, 197] on b "Click to access your SDS database" at bounding box center [351, 196] width 149 height 11
